Goal: Obtain resource: Obtain resource

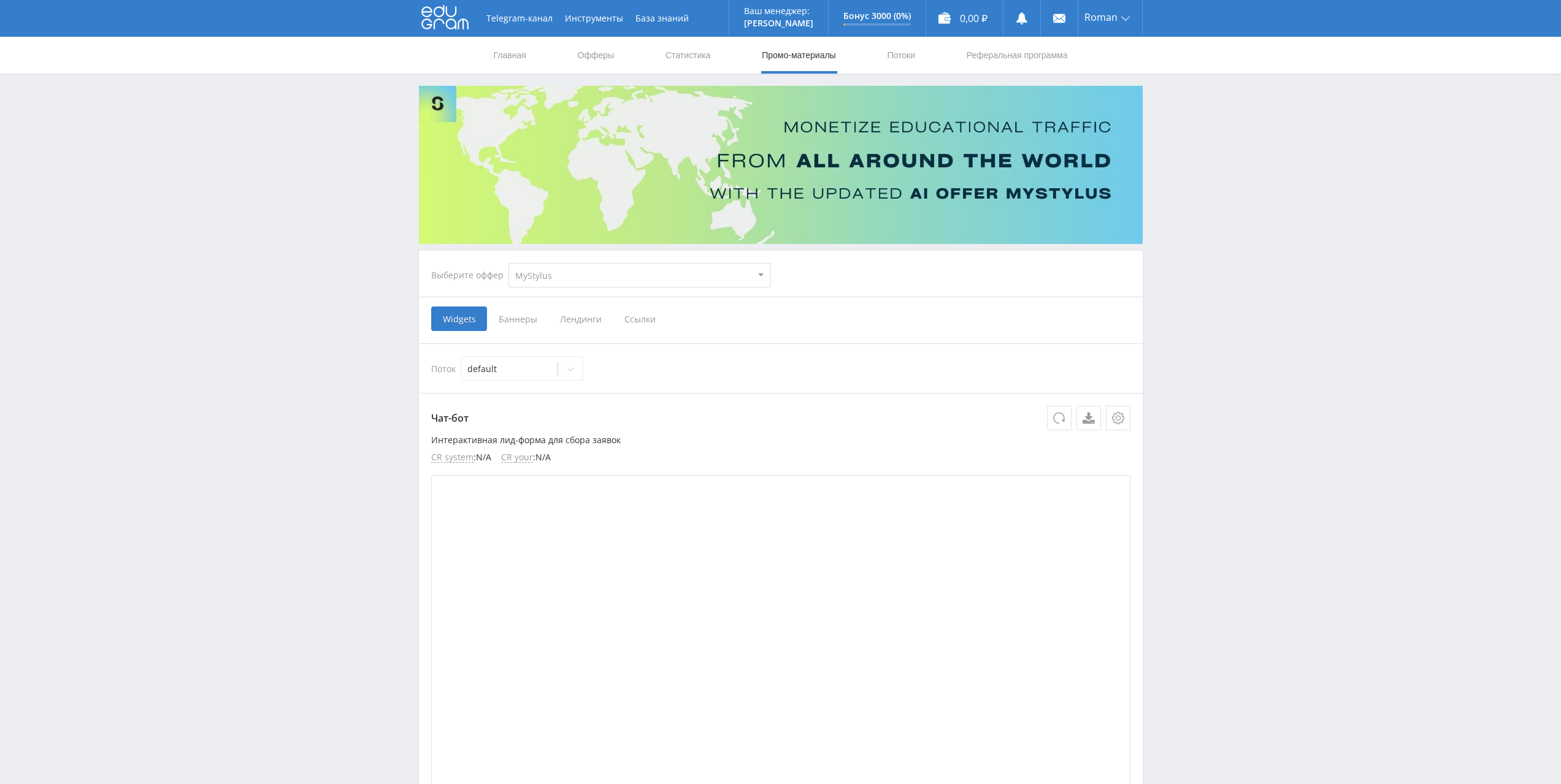
click at [630, 315] on span "Ссылки" at bounding box center [640, 319] width 55 height 25
click at [0, 0] on input "Ссылки" at bounding box center [0, 0] width 0 height 0
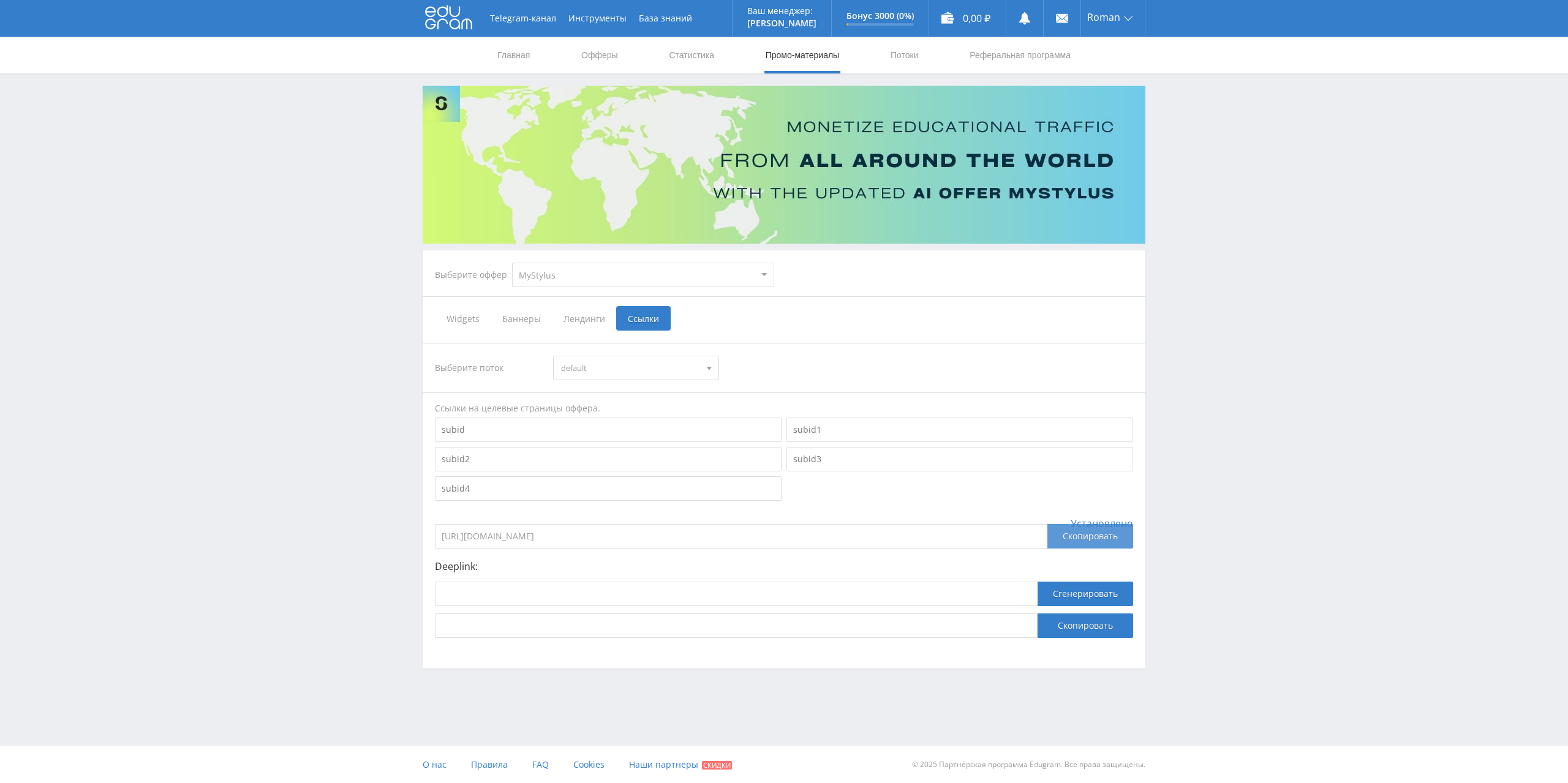
click at [1089, 534] on div "Скопировать" at bounding box center [1090, 536] width 86 height 25
click at [1017, 59] on link "Реферальная программа" at bounding box center [1020, 55] width 103 height 36
